Goal: Task Accomplishment & Management: Use online tool/utility

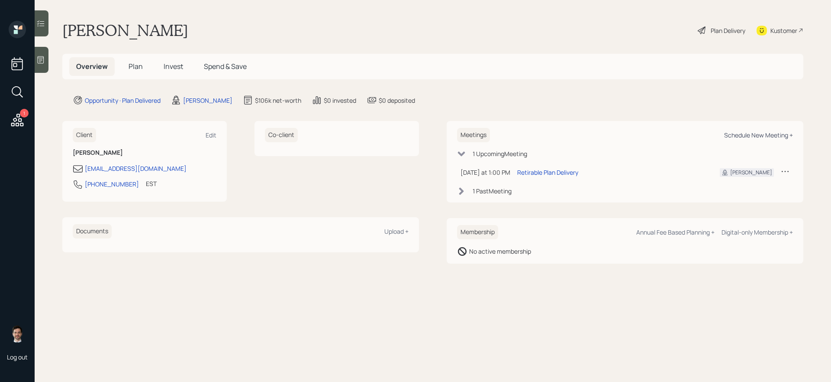
click at [748, 131] on div "Schedule New Meeting +" at bounding box center [758, 135] width 69 height 8
select select "ef6b64e1-8f62-4a74-b865-a7df4b35b836"
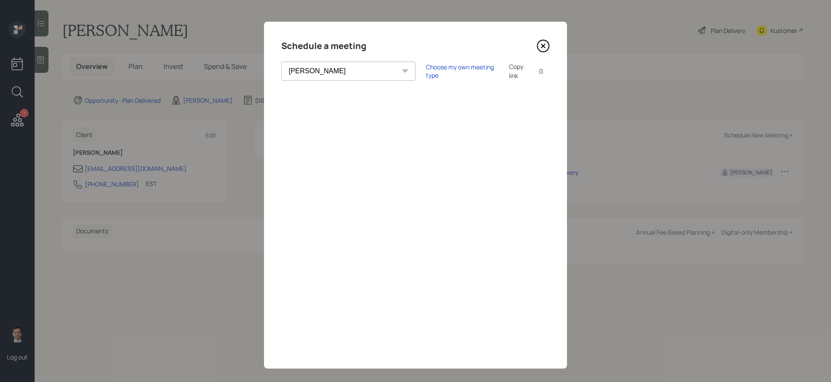
click at [538, 40] on icon at bounding box center [543, 45] width 13 height 13
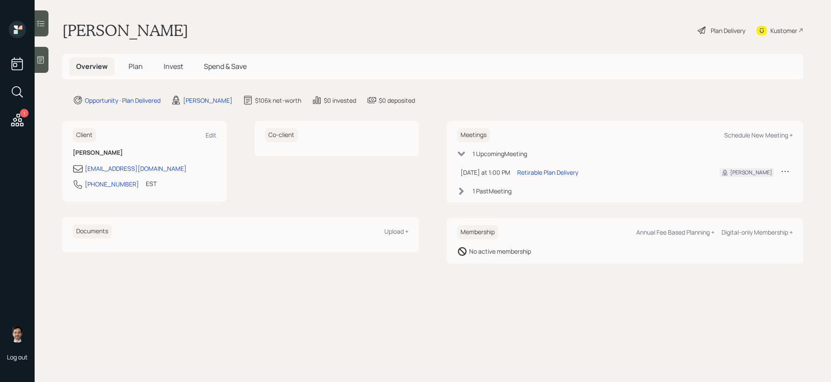
click at [129, 68] on span "Plan" at bounding box center [136, 66] width 14 height 10
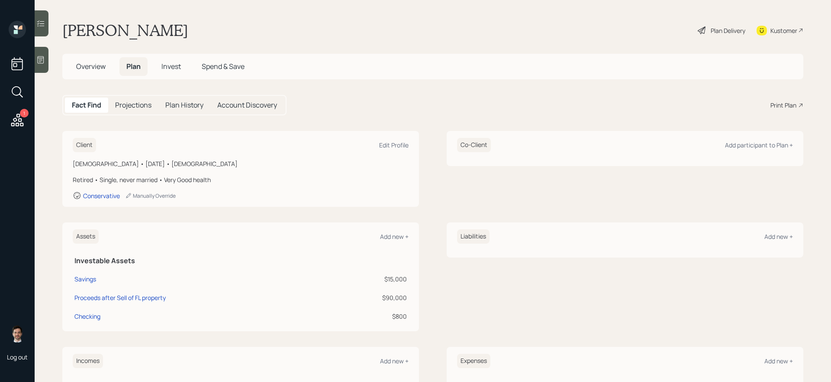
click at [782, 99] on div "Fact Find Projections Plan History Account Discovery Print Plan" at bounding box center [432, 105] width 741 height 20
click at [780, 103] on div "Print Plan" at bounding box center [784, 104] width 26 height 9
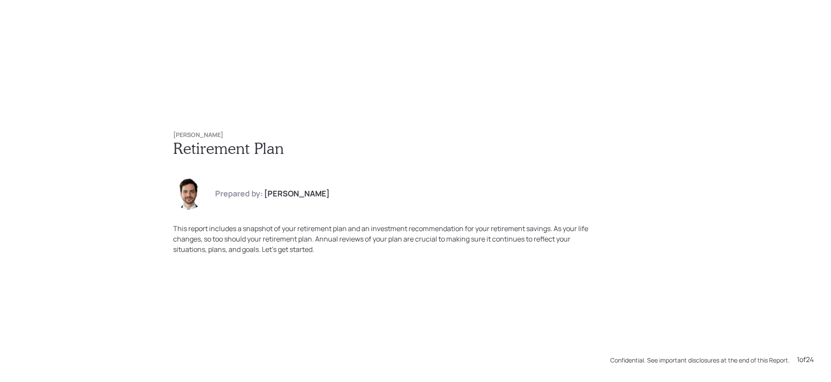
click at [658, 158] on div "Cheryl Katz Retirement Plan Prepared by: Jonah Coleman This report includes a s…" at bounding box center [416, 193] width 520 height 158
